Goal: Task Accomplishment & Management: Manage account settings

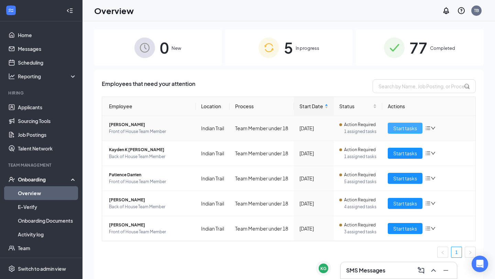
click at [399, 131] on span "Start tasks" at bounding box center [405, 128] width 24 height 8
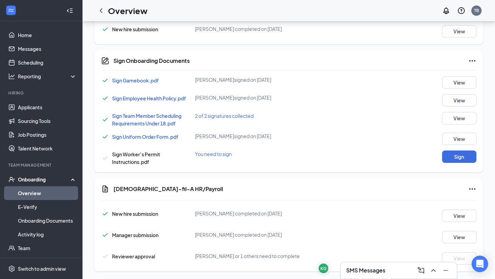
scroll to position [374, 0]
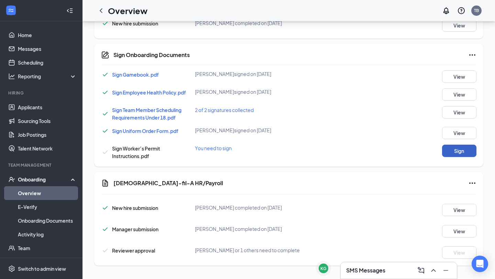
click at [459, 152] on button "Sign" at bounding box center [459, 151] width 34 height 12
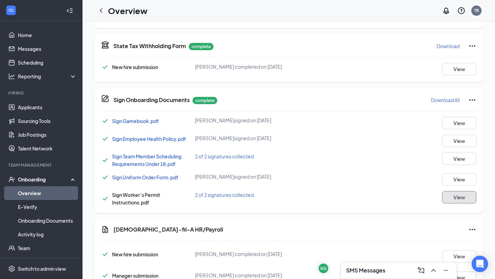
scroll to position [0, 0]
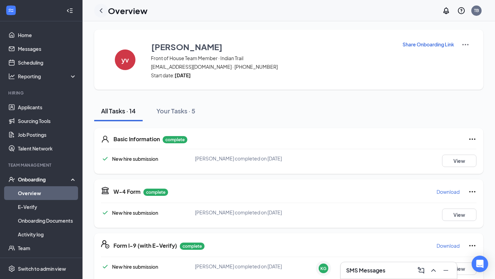
click at [100, 12] on icon "ChevronLeft" at bounding box center [101, 11] width 8 height 8
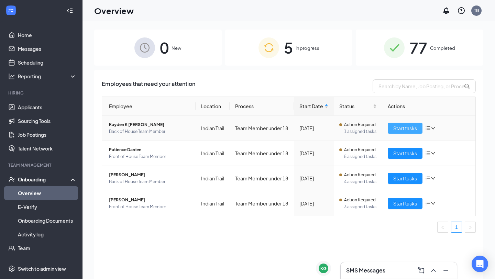
click at [409, 130] on span "Start tasks" at bounding box center [405, 128] width 24 height 8
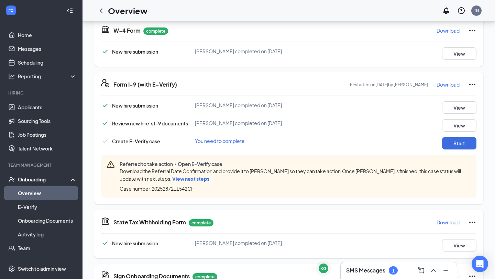
scroll to position [162, 0]
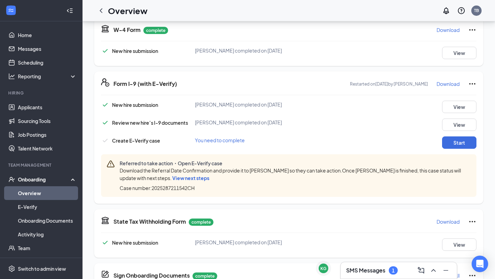
click at [191, 179] on span "View next steps" at bounding box center [190, 178] width 37 height 6
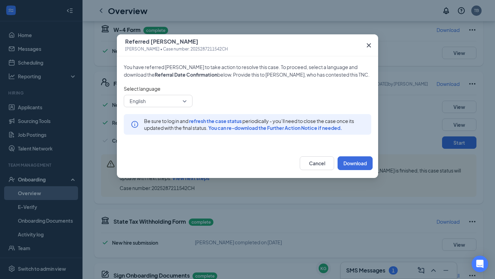
click at [369, 43] on icon "Cross" at bounding box center [369, 45] width 8 height 8
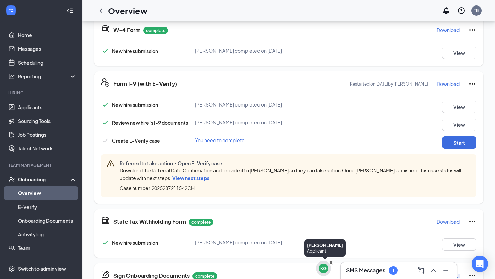
click at [321, 269] on div "KG" at bounding box center [323, 269] width 6 height 6
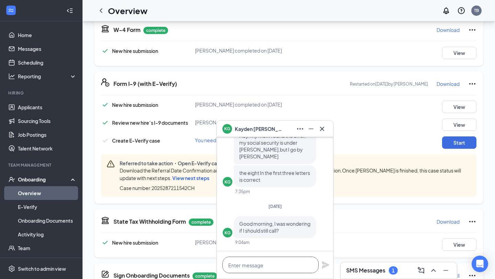
click at [249, 266] on textarea at bounding box center [270, 265] width 96 height 17
click at [281, 266] on textarea "Yes, because they will" at bounding box center [270, 265] width 96 height 17
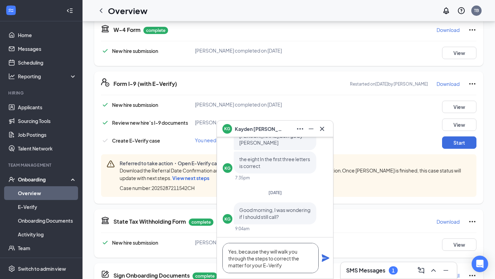
type textarea "Yes, because they will walk you through the steps to correct the matter for you…"
click at [326, 259] on icon "Plane" at bounding box center [326, 258] width 8 height 8
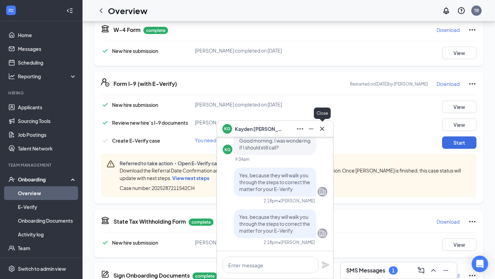
click at [324, 127] on icon "Cross" at bounding box center [322, 129] width 4 height 4
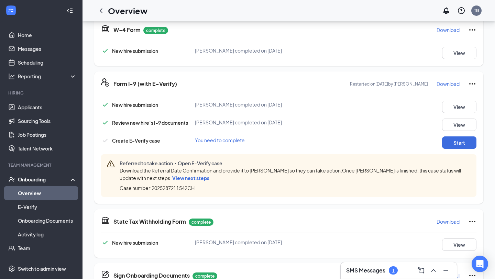
click at [373, 268] on h3 "SMS Messages" at bounding box center [365, 271] width 39 height 8
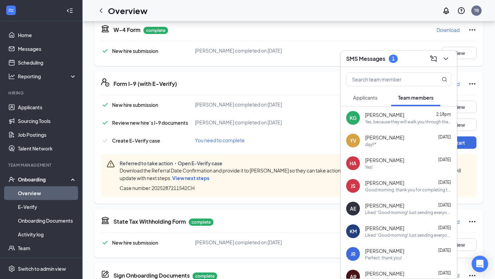
click at [371, 99] on span "Applicants" at bounding box center [365, 98] width 24 height 6
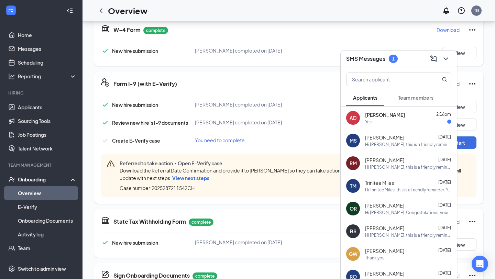
click at [373, 120] on div "Yes" at bounding box center [408, 122] width 86 height 6
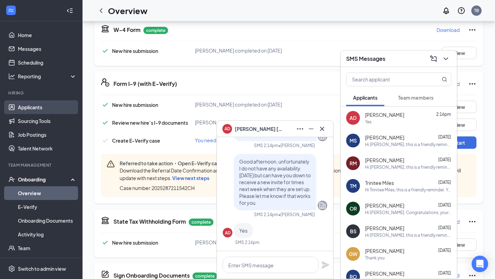
click at [21, 105] on link "Applicants" at bounding box center [47, 107] width 59 height 14
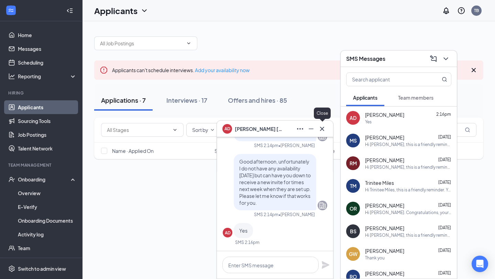
click at [322, 130] on icon "Cross" at bounding box center [322, 129] width 4 height 4
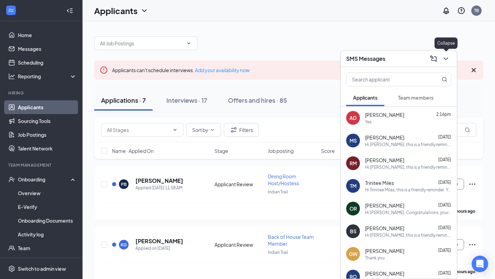
click at [445, 59] on icon "ChevronDown" at bounding box center [446, 59] width 8 height 8
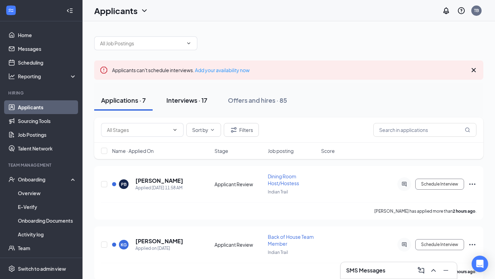
click at [184, 108] on button "Interviews · 17" at bounding box center [187, 100] width 55 height 21
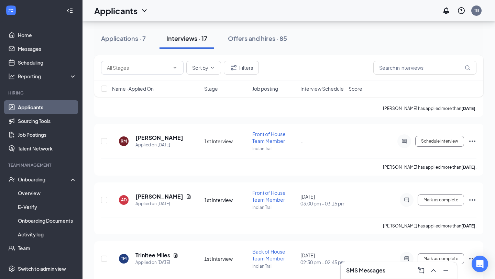
scroll to position [531, 0]
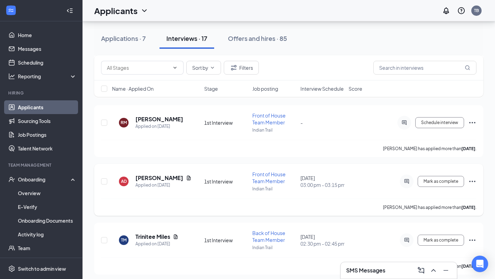
click at [474, 180] on icon "Ellipses" at bounding box center [472, 181] width 8 height 8
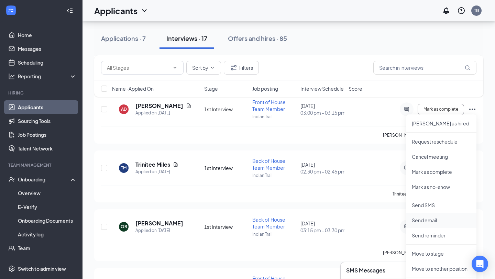
scroll to position [607, 0]
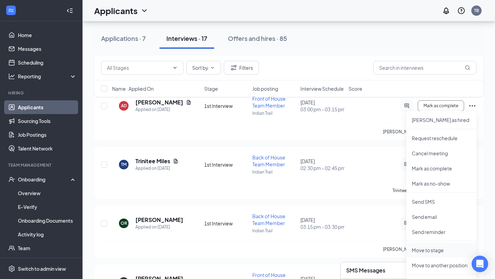
click at [420, 250] on p "Move to stage" at bounding box center [441, 250] width 59 height 7
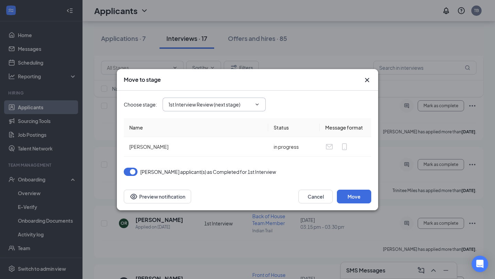
click at [195, 102] on input "1st Interview Review (next stage)" at bounding box center [209, 105] width 83 height 8
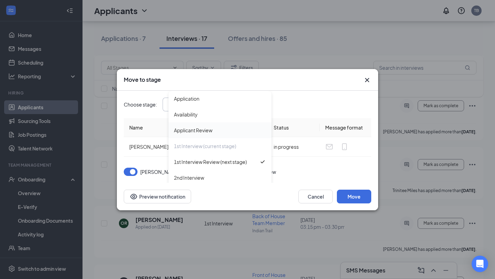
click at [195, 135] on div "Applicant Review" at bounding box center [219, 130] width 103 height 16
type input "Applicant Review"
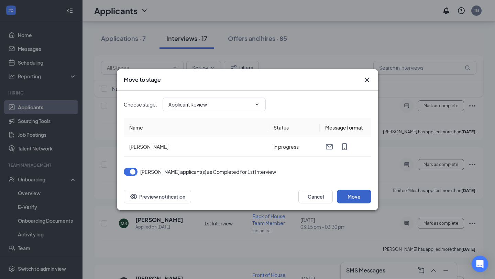
click at [355, 199] on button "Move" at bounding box center [354, 197] width 34 height 14
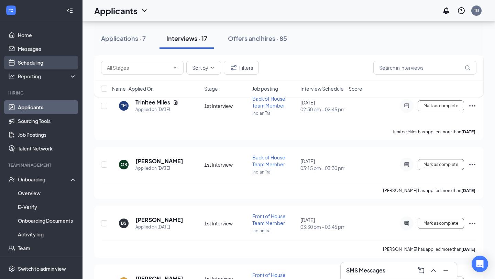
click at [33, 58] on link "Scheduling" at bounding box center [47, 63] width 59 height 14
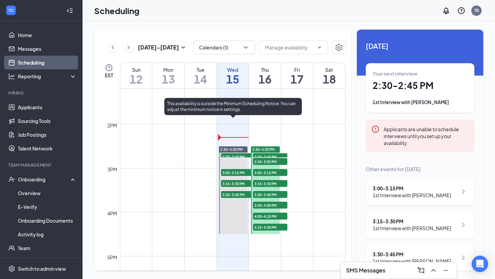
scroll to position [580, 0]
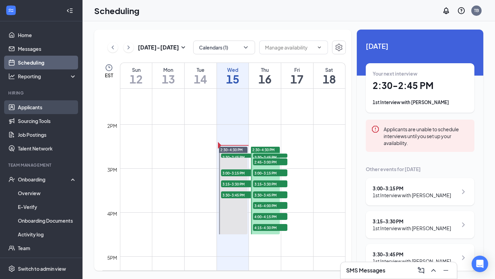
click at [36, 103] on link "Applicants" at bounding box center [47, 107] width 59 height 14
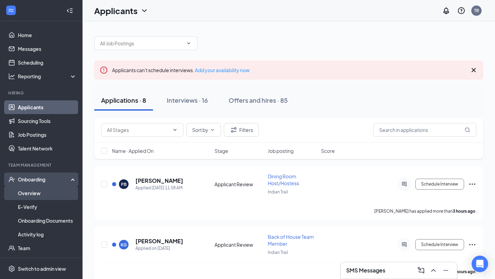
click at [38, 195] on link "Overview" at bounding box center [47, 193] width 59 height 14
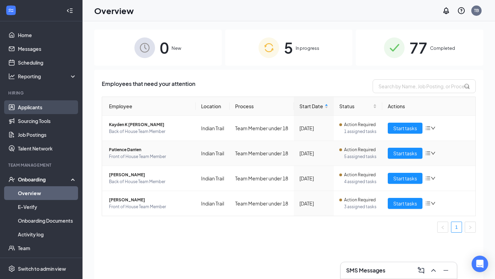
click at [24, 108] on link "Applicants" at bounding box center [47, 107] width 59 height 14
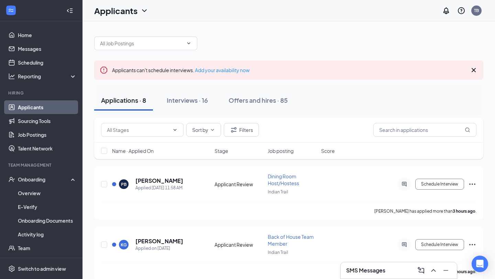
click at [32, 105] on link "Applicants" at bounding box center [47, 107] width 59 height 14
click at [185, 104] on div "Interviews · 16" at bounding box center [187, 100] width 41 height 9
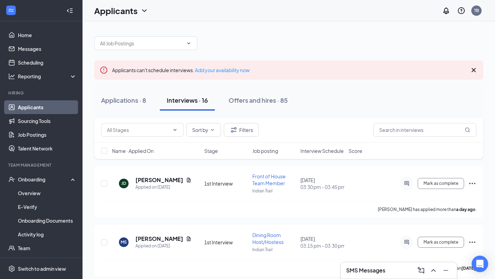
click at [316, 151] on span "Interview Schedule" at bounding box center [321, 150] width 43 height 7
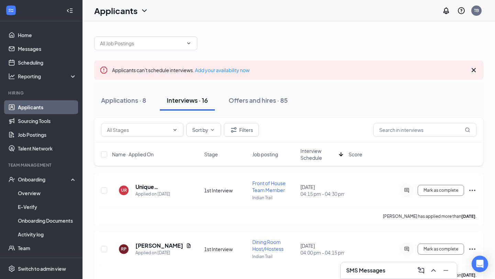
click at [316, 151] on span "Interview Schedule" at bounding box center [318, 154] width 36 height 14
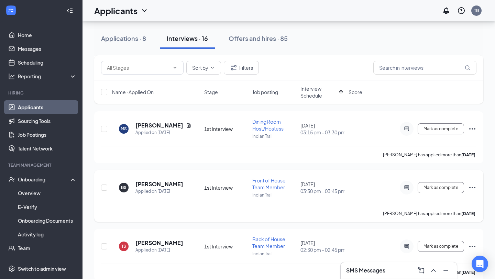
scroll to position [127, 0]
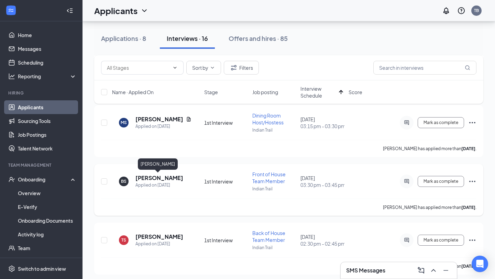
click at [158, 176] on h5 "[PERSON_NAME]" at bounding box center [159, 178] width 48 height 8
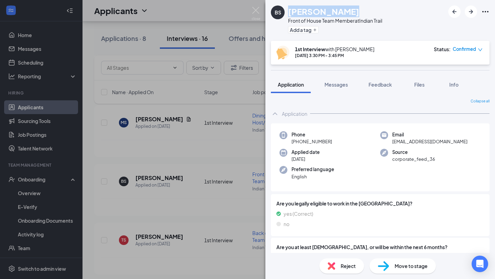
drag, startPoint x: 290, startPoint y: 11, endPoint x: 342, endPoint y: 13, distance: 52.3
click at [342, 13] on h1 "[PERSON_NAME]" at bounding box center [323, 12] width 71 height 12
copy h1 "[PERSON_NAME]"
click at [346, 23] on div "Front of House Team Member at [GEOGRAPHIC_DATA]" at bounding box center [335, 20] width 94 height 7
click at [348, 22] on div "Front of House Team Member at [GEOGRAPHIC_DATA]" at bounding box center [335, 20] width 94 height 7
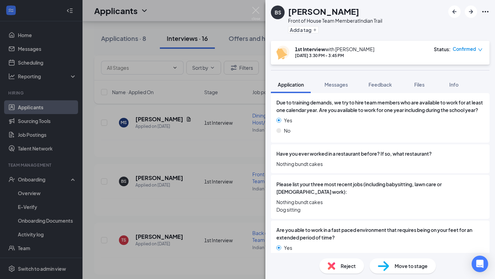
scroll to position [205, 0]
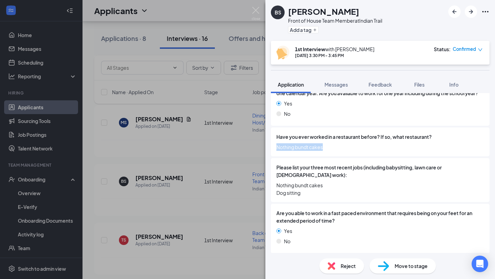
drag, startPoint x: 327, startPoint y: 155, endPoint x: 275, endPoint y: 155, distance: 51.2
click at [275, 155] on div "Have you ever worked in a restaurant before? If so, what restaurant? Nothing bu…" at bounding box center [380, 142] width 219 height 29
copy span "Nothing bundt cakes"
click at [352, 33] on div "Add a tag" at bounding box center [335, 29] width 94 height 11
click at [460, 51] on span "Confirmed" at bounding box center [464, 49] width 23 height 7
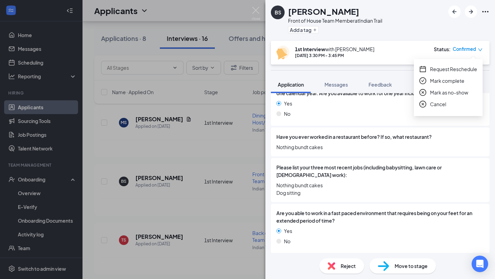
click at [444, 83] on span "Mark complete" at bounding box center [447, 81] width 34 height 8
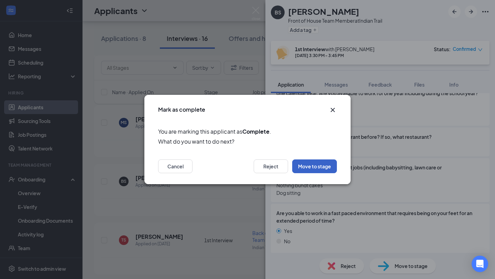
click at [317, 165] on button "Move to stage" at bounding box center [314, 167] width 45 height 14
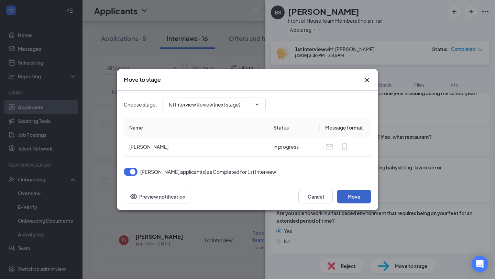
click at [357, 193] on button "Move" at bounding box center [354, 197] width 34 height 14
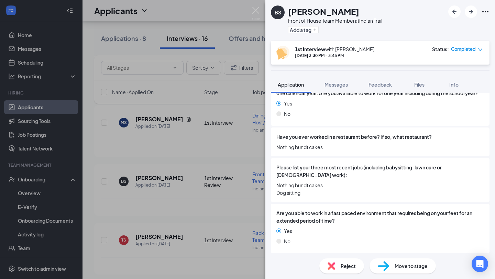
scroll to position [0, 0]
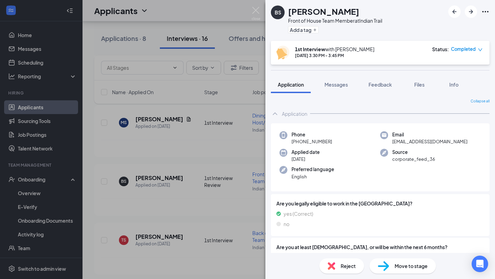
click at [331, 30] on div "Add a tag" at bounding box center [335, 29] width 94 height 11
click at [334, 35] on div "Add a tag" at bounding box center [335, 29] width 94 height 11
click at [251, 9] on div "[PERSON_NAME] Front of House Team Member at Indian Trail Add a tag 1st Intervie…" at bounding box center [247, 139] width 495 height 279
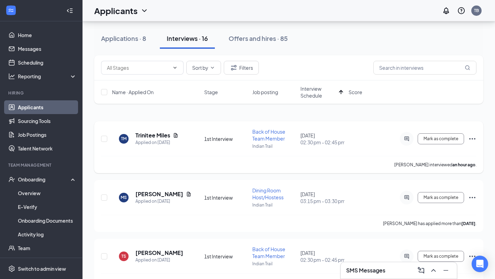
scroll to position [65, 0]
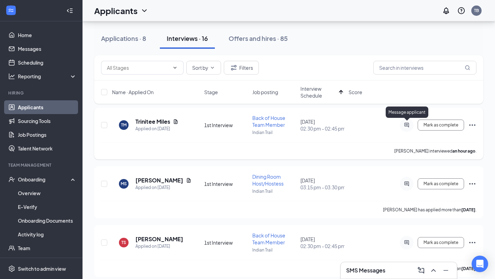
click at [407, 127] on icon "ActiveChat" at bounding box center [407, 125] width 8 height 6
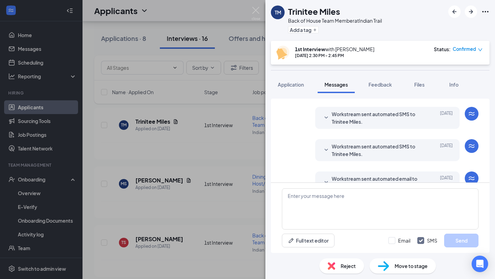
scroll to position [290, 0]
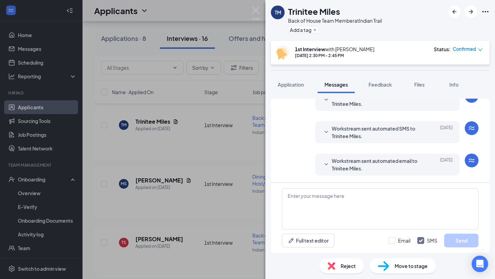
click at [339, 157] on span "Workstream sent automated email to Trinitee Miles." at bounding box center [377, 164] width 90 height 15
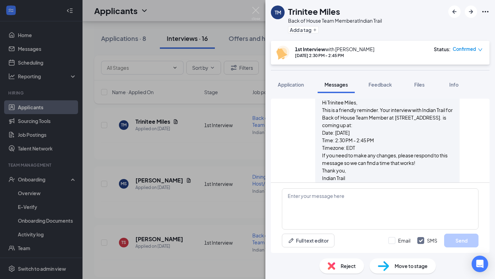
scroll to position [385, 0]
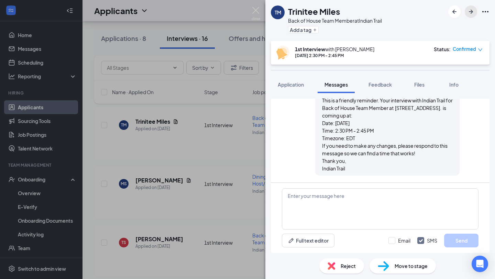
click at [473, 12] on icon "ArrowRight" at bounding box center [471, 12] width 4 height 4
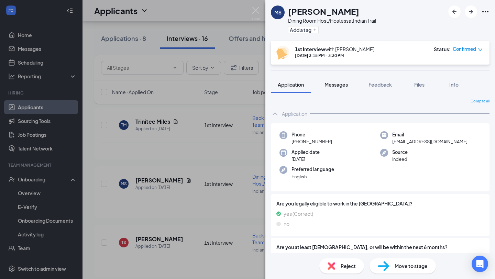
click at [336, 83] on span "Messages" at bounding box center [336, 84] width 23 height 6
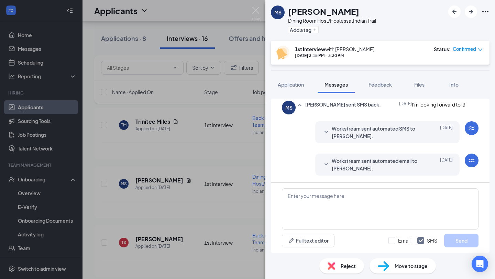
scroll to position [246, 0]
click at [342, 167] on span "Workstream sent automated email to [PERSON_NAME]." at bounding box center [377, 164] width 90 height 15
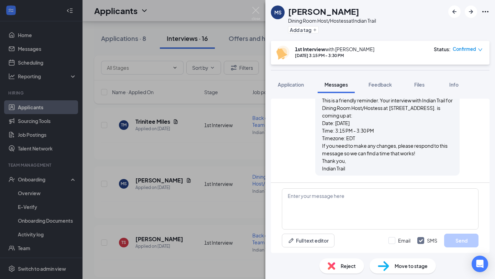
scroll to position [333, 0]
click at [253, 7] on img at bounding box center [256, 13] width 9 height 13
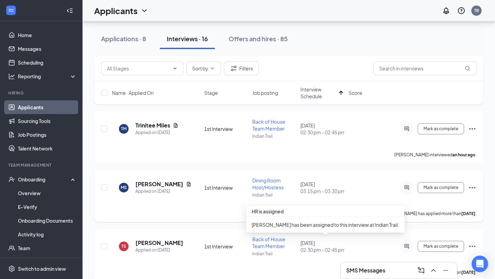
scroll to position [49, 0]
